Goal: Check status: Check status

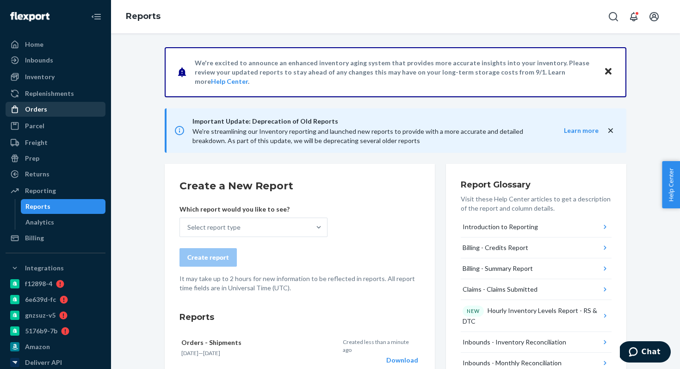
click at [55, 106] on div "Orders" at bounding box center [55, 109] width 98 height 13
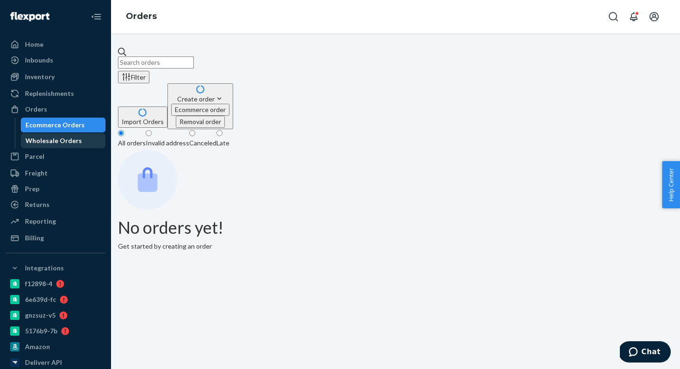
click at [57, 140] on div "Wholesale Orders" at bounding box center [53, 140] width 56 height 9
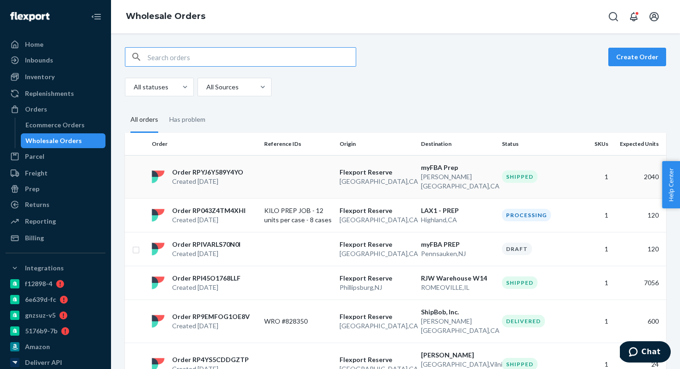
click at [387, 184] on td "Flexport Reserve San Bernardino , CA" at bounding box center [376, 176] width 81 height 43
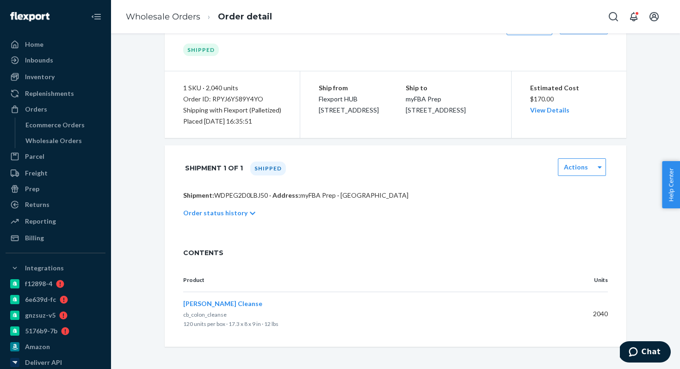
scroll to position [43, 0]
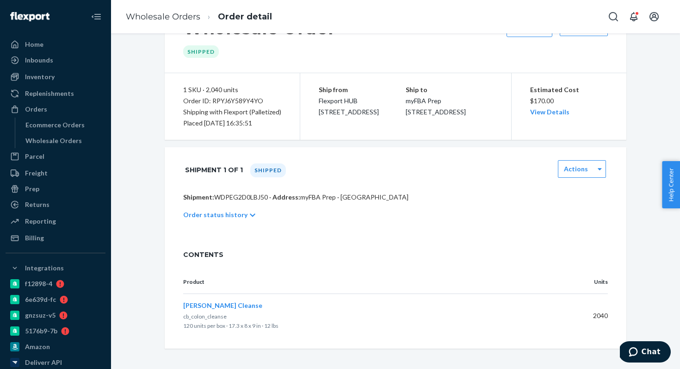
click at [235, 215] on p "Order status history" at bounding box center [215, 214] width 64 height 9
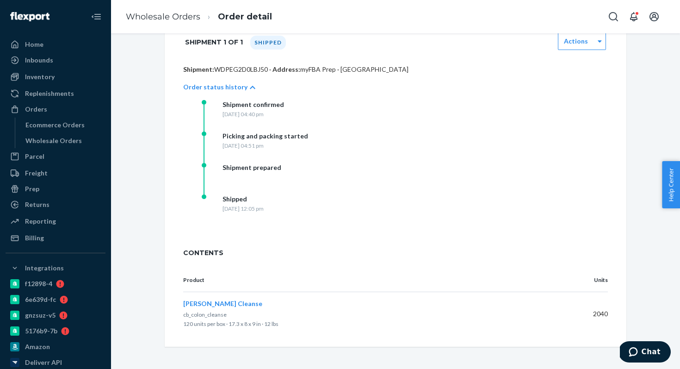
scroll to position [0, 0]
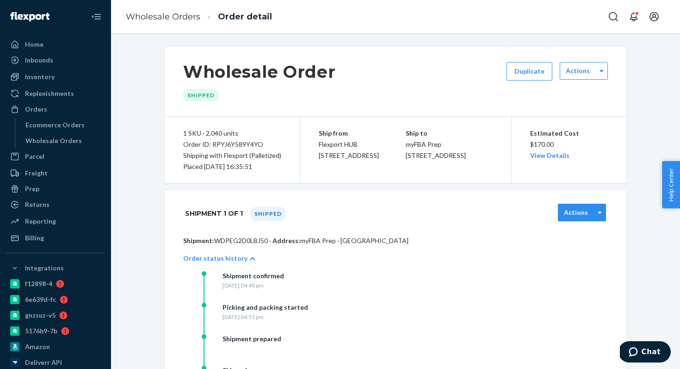
click at [576, 207] on div "Actions" at bounding box center [582, 212] width 48 height 18
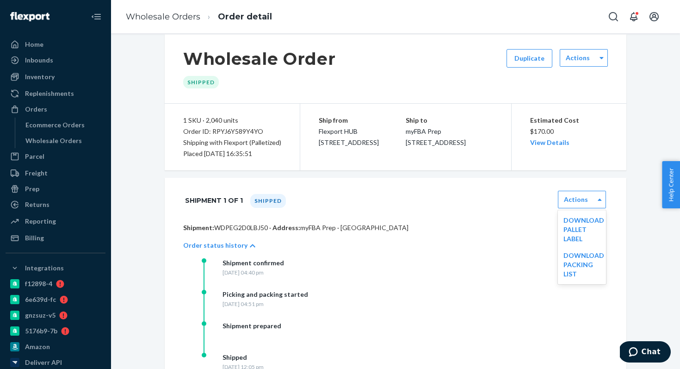
scroll to position [11, 0]
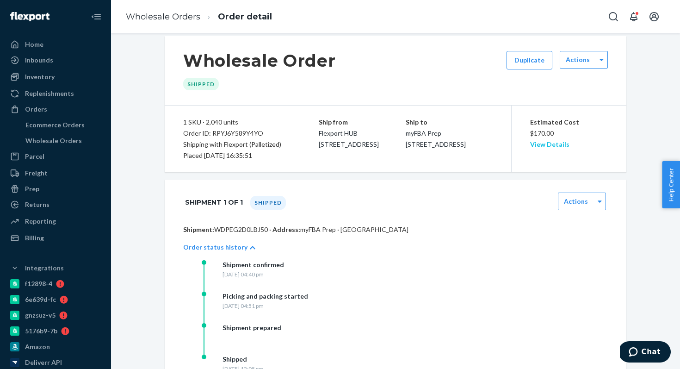
click at [545, 145] on link "View Details" at bounding box center [549, 144] width 39 height 8
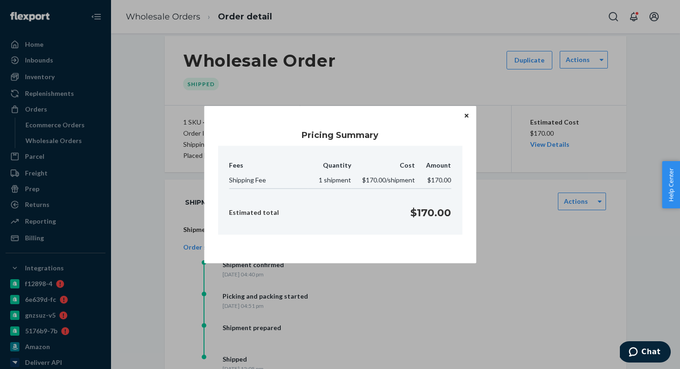
click at [467, 117] on icon "Close" at bounding box center [467, 116] width 4 height 6
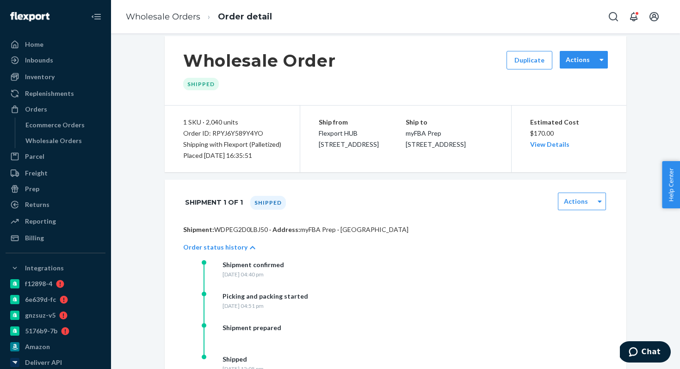
click at [571, 61] on label "Actions" at bounding box center [578, 59] width 24 height 9
click at [421, 123] on p "Ship to" at bounding box center [449, 122] width 87 height 11
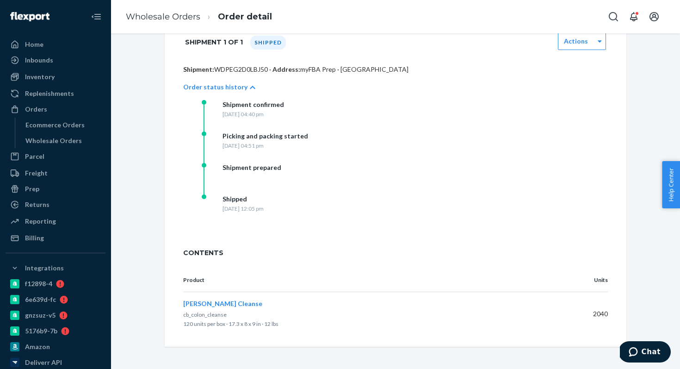
click at [246, 75] on div "Order status history" at bounding box center [395, 87] width 425 height 26
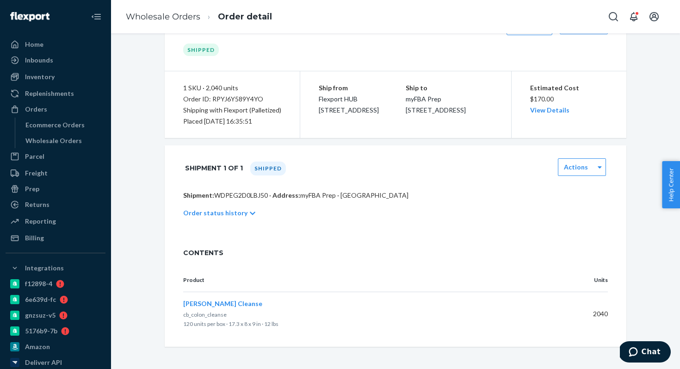
scroll to position [45, 0]
click at [241, 81] on div "1 SKU · 2,040 units Order ID: RPYJ6Y589Y4YO Shipping with Flexport (Palletized)…" at bounding box center [233, 104] width 136 height 67
click at [237, 198] on p "Shipment: WDPEG2D0LBJ50 · Address: myFBA Prep · Rowland Heights, CA 91748" at bounding box center [395, 195] width 425 height 9
copy p "WDPEG2D0LBJ50"
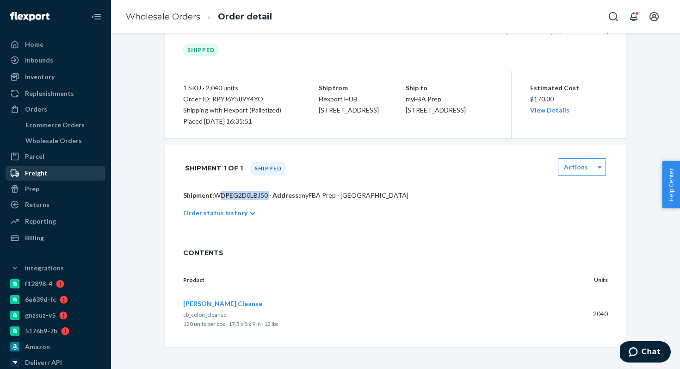
click at [40, 170] on div "Freight" at bounding box center [36, 172] width 23 height 9
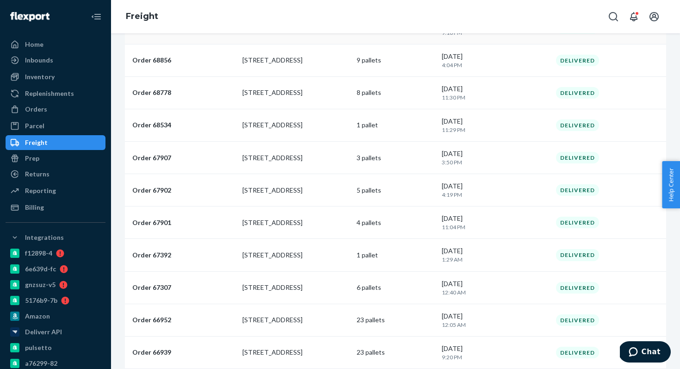
scroll to position [157, 0]
click at [27, 115] on div "Orders" at bounding box center [55, 109] width 98 height 13
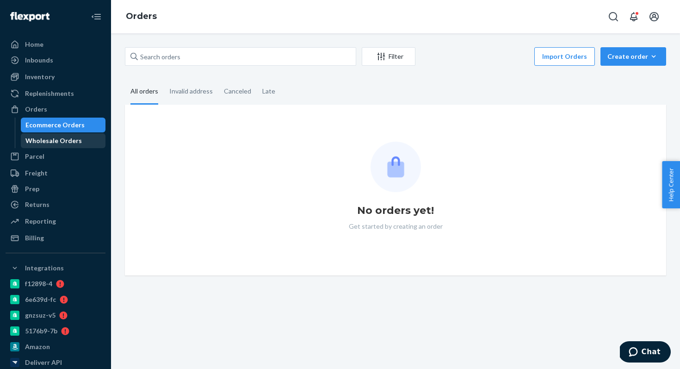
click at [34, 145] on div "Wholesale Orders" at bounding box center [63, 140] width 83 height 13
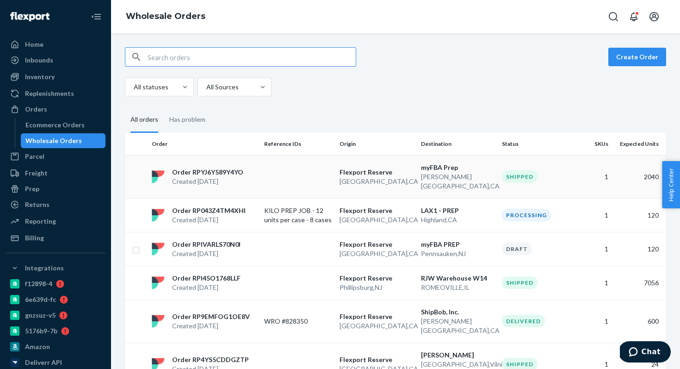
click at [235, 179] on p "Created Sep 22, 2025" at bounding box center [207, 181] width 71 height 9
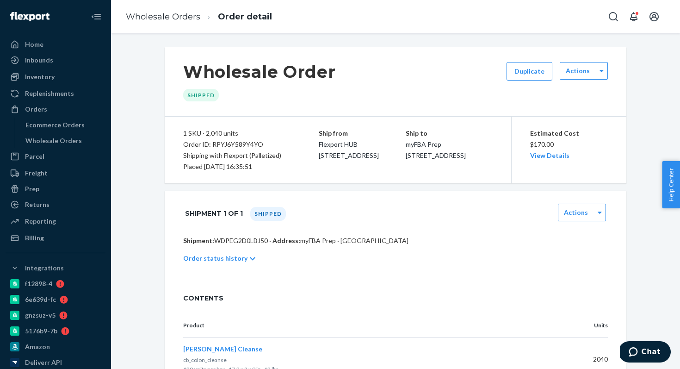
click at [194, 144] on div "Order ID: RPYJ6Y589Y4YO" at bounding box center [232, 144] width 98 height 11
drag, startPoint x: 194, startPoint y: 144, endPoint x: 260, endPoint y: 144, distance: 66.1
click at [260, 144] on div "Order ID: RPYJ6Y589Y4YO" at bounding box center [232, 144] width 98 height 11
copy div "Order ID: RPYJ6Y589Y4YO"
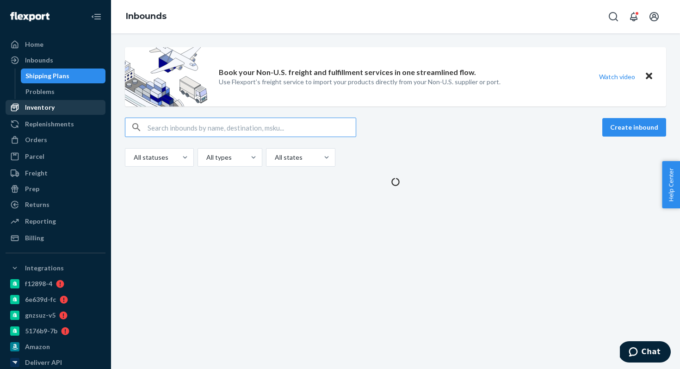
click at [64, 113] on div "Inventory" at bounding box center [55, 107] width 98 height 13
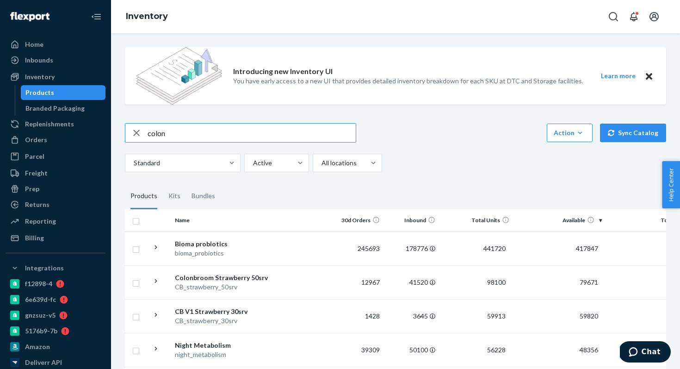
type input "colon"
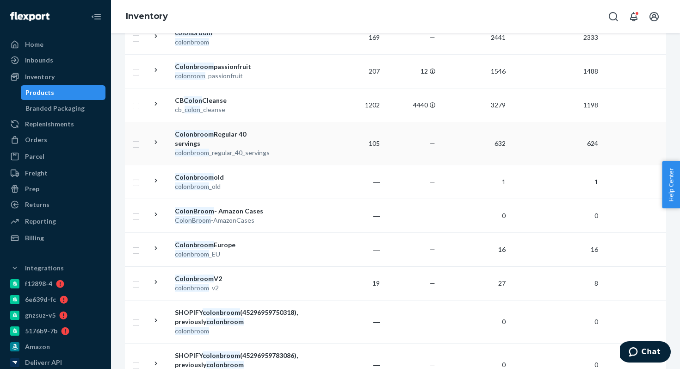
scroll to position [289, 0]
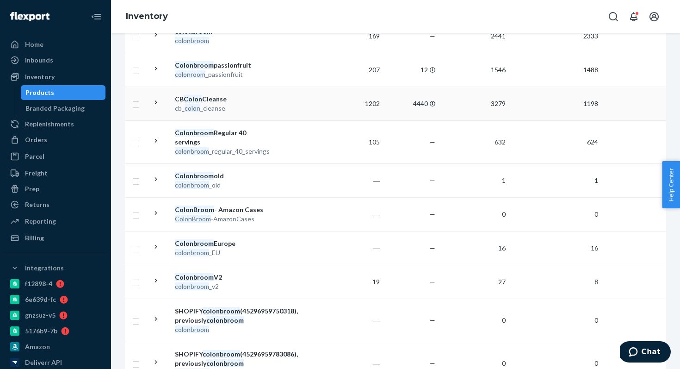
click at [201, 103] on div "CB Colon Cleanse" at bounding box center [223, 98] width 97 height 9
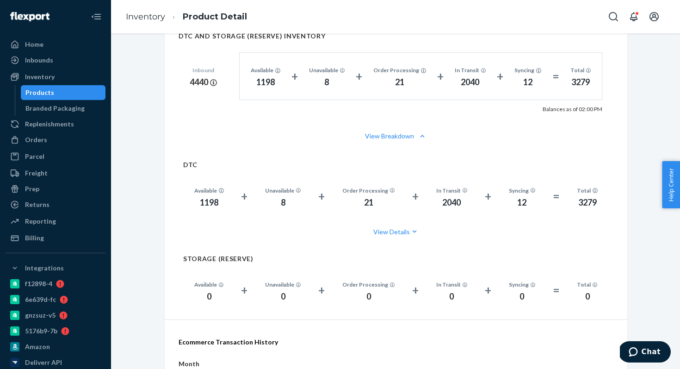
scroll to position [440, 0]
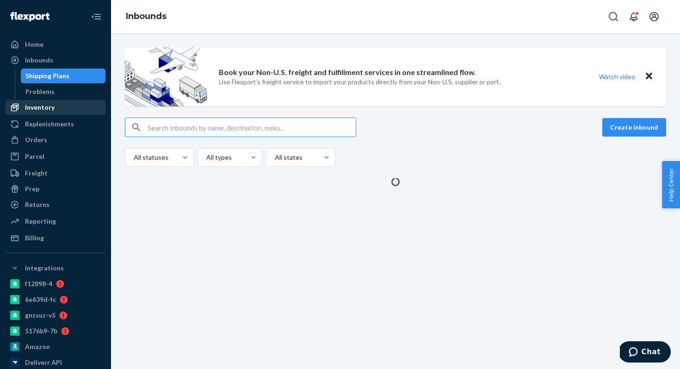
click at [35, 106] on div "Inventory" at bounding box center [40, 107] width 30 height 9
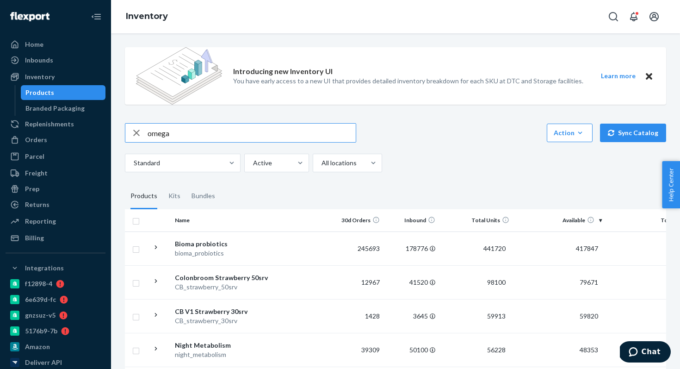
type input "omega"
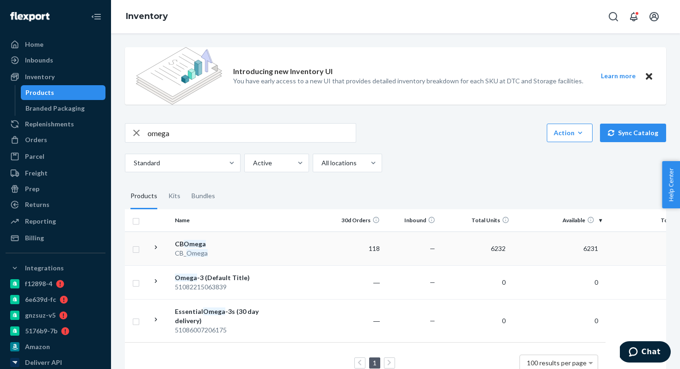
click at [285, 237] on td at bounding box center [301, 248] width 53 height 34
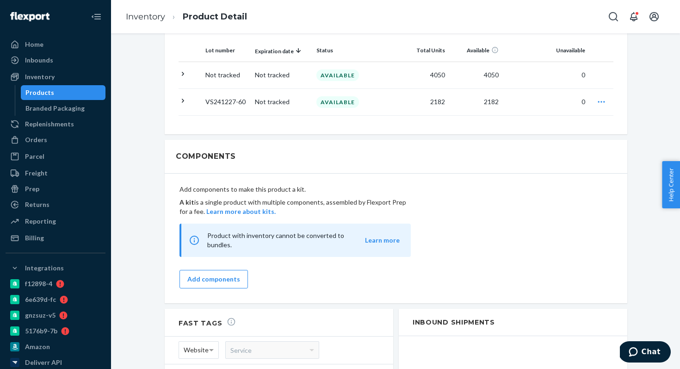
scroll to position [1032, 0]
